Goal: Task Accomplishment & Management: Use online tool/utility

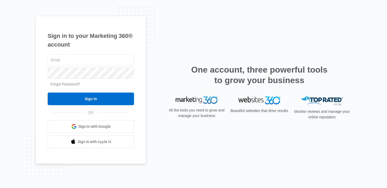
type input "[PERSON_NAME][EMAIL_ADDRESS][PERSON_NAME][DOMAIN_NAME]"
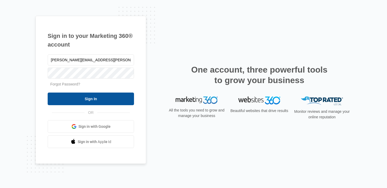
click at [101, 101] on input "Sign In" at bounding box center [91, 99] width 86 height 13
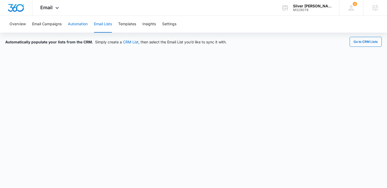
click at [75, 21] on button "Automation" at bounding box center [78, 24] width 20 height 17
